Goal: Information Seeking & Learning: Learn about a topic

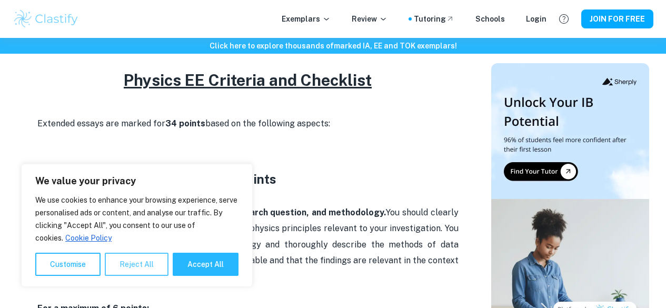
click at [130, 263] on button "Reject All" at bounding box center [137, 264] width 64 height 23
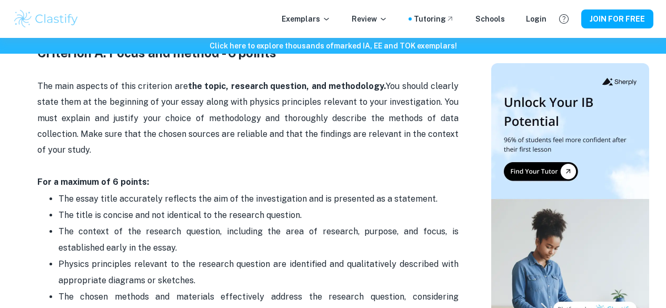
scroll to position [526, 0]
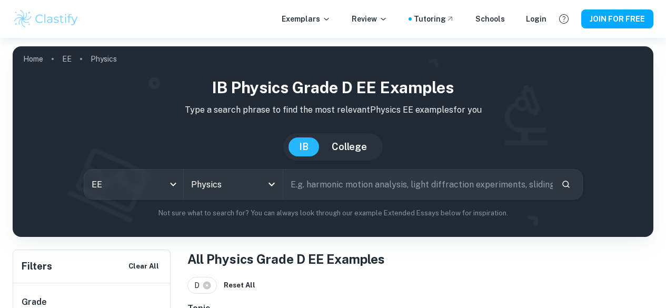
scroll to position [266, 0]
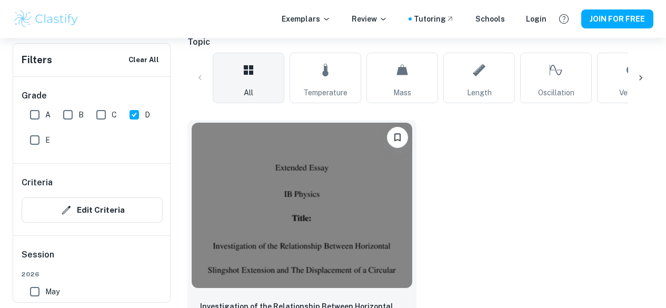
click at [228, 160] on img at bounding box center [302, 205] width 220 height 165
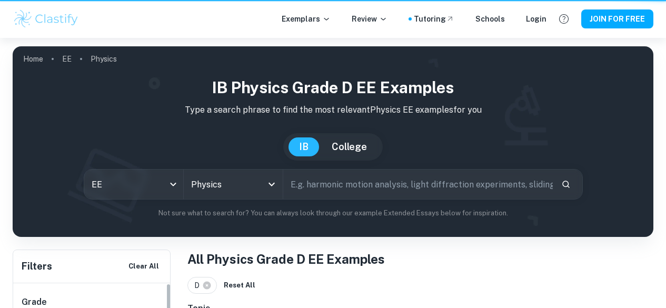
scroll to position [266, 0]
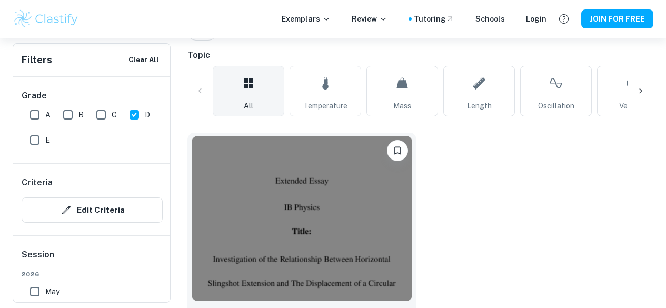
scroll to position [266, 0]
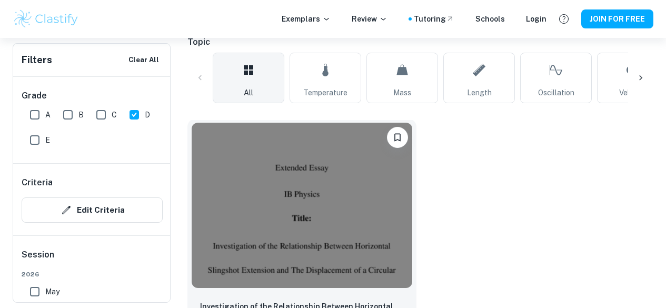
click at [280, 179] on img at bounding box center [302, 205] width 220 height 165
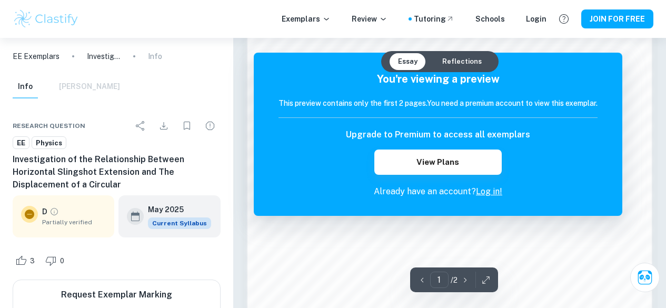
scroll to position [856, 0]
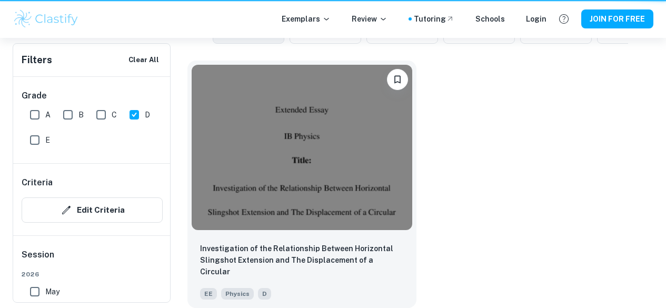
scroll to position [266, 0]
